Goal: Information Seeking & Learning: Learn about a topic

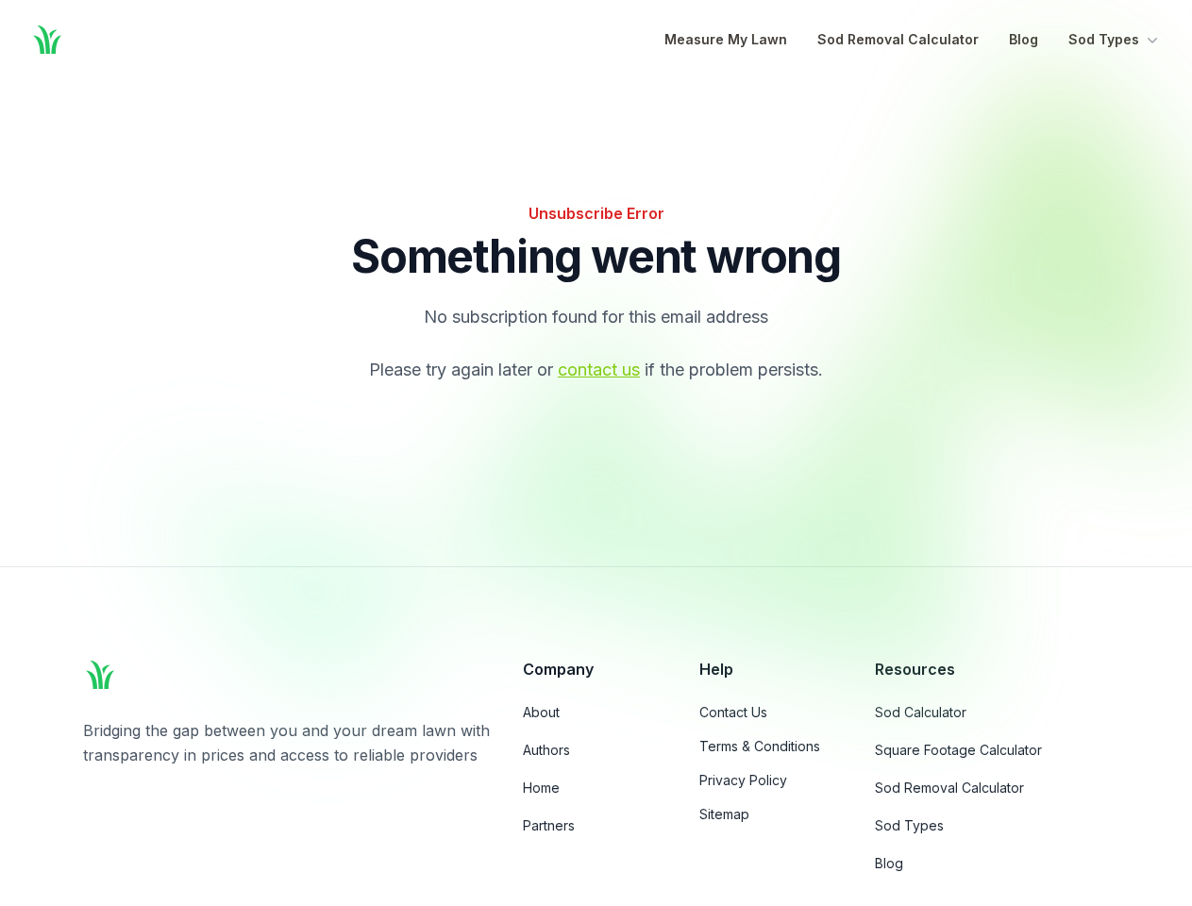
click at [595, 453] on div at bounding box center [681, 388] width 1090 height 640
click at [1114, 40] on button "Sod Types" at bounding box center [1114, 39] width 93 height 23
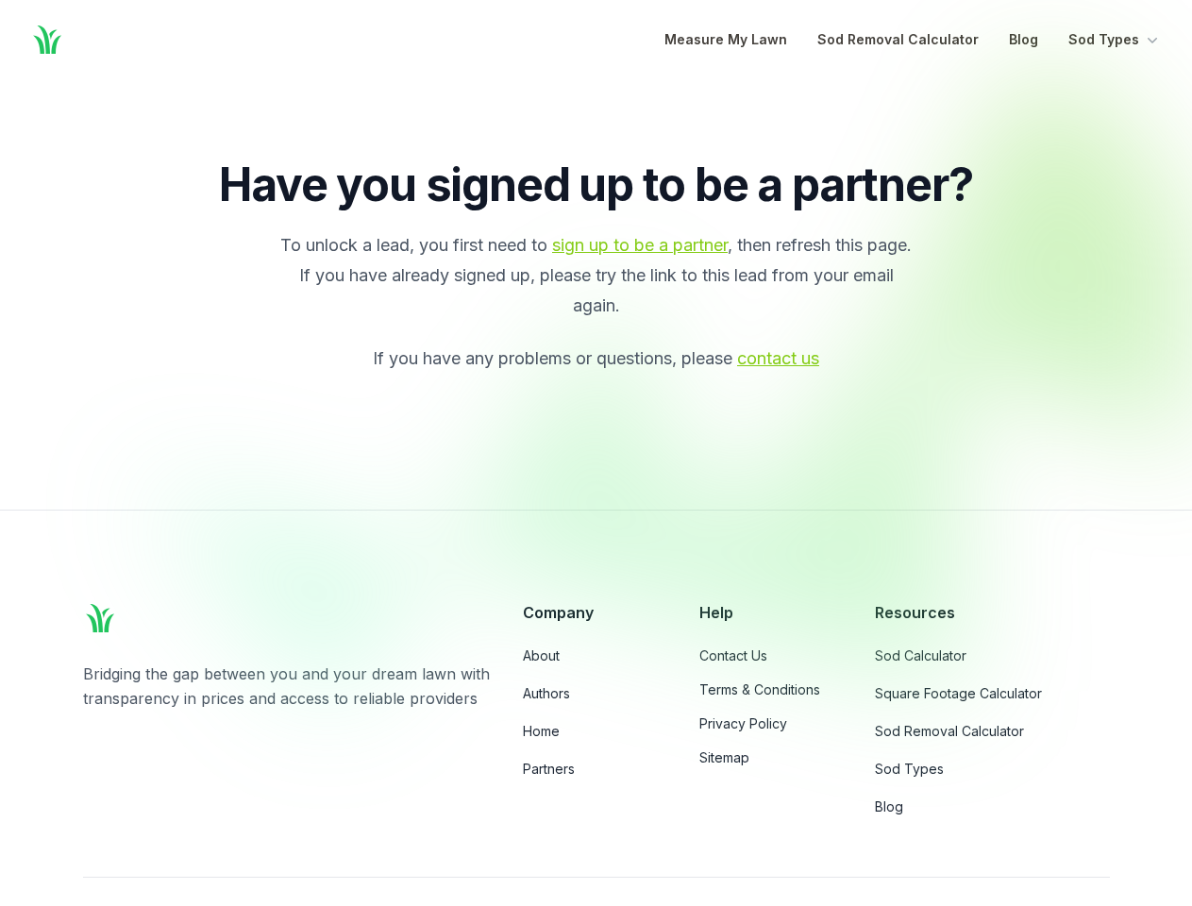
click at [595, 453] on div at bounding box center [681, 388] width 1090 height 640
click at [1114, 40] on button "Sod Types" at bounding box center [1114, 39] width 93 height 23
